Goal: Task Accomplishment & Management: Manage account settings

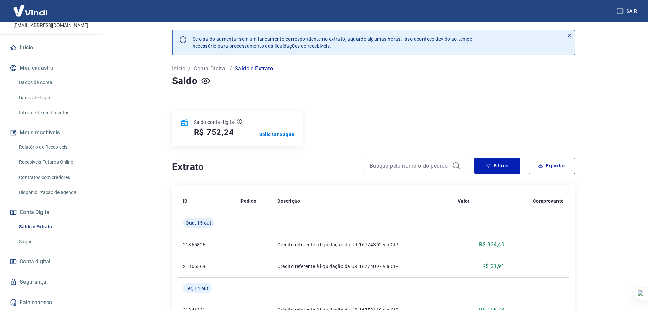
scroll to position [52, 0]
click at [70, 147] on link "Relatório de Recebíveis" at bounding box center [54, 147] width 77 height 14
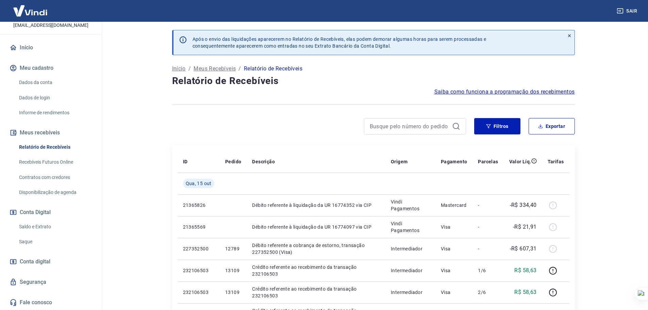
click at [34, 241] on link "Saque" at bounding box center [54, 242] width 77 height 14
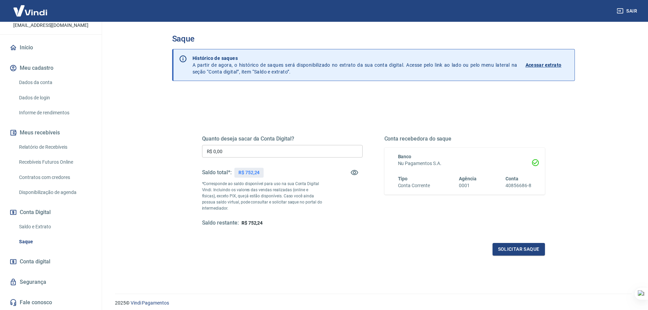
scroll to position [27, 0]
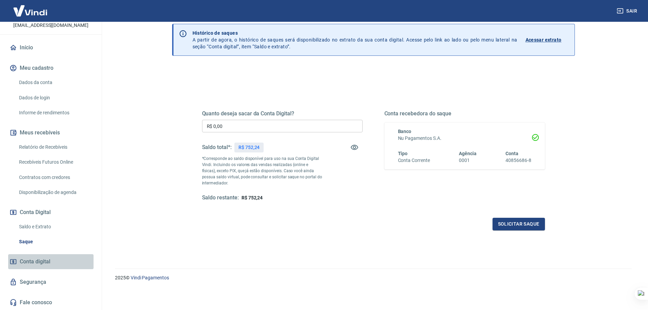
click at [53, 256] on link "Conta digital" at bounding box center [50, 261] width 85 height 15
